Goal: Task Accomplishment & Management: Manage account settings

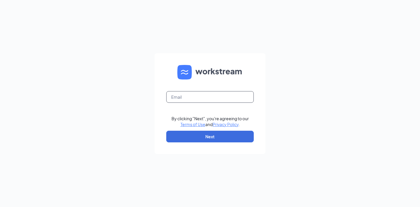
click at [180, 99] on input "text" at bounding box center [209, 97] width 87 height 12
